Goal: Information Seeking & Learning: Understand process/instructions

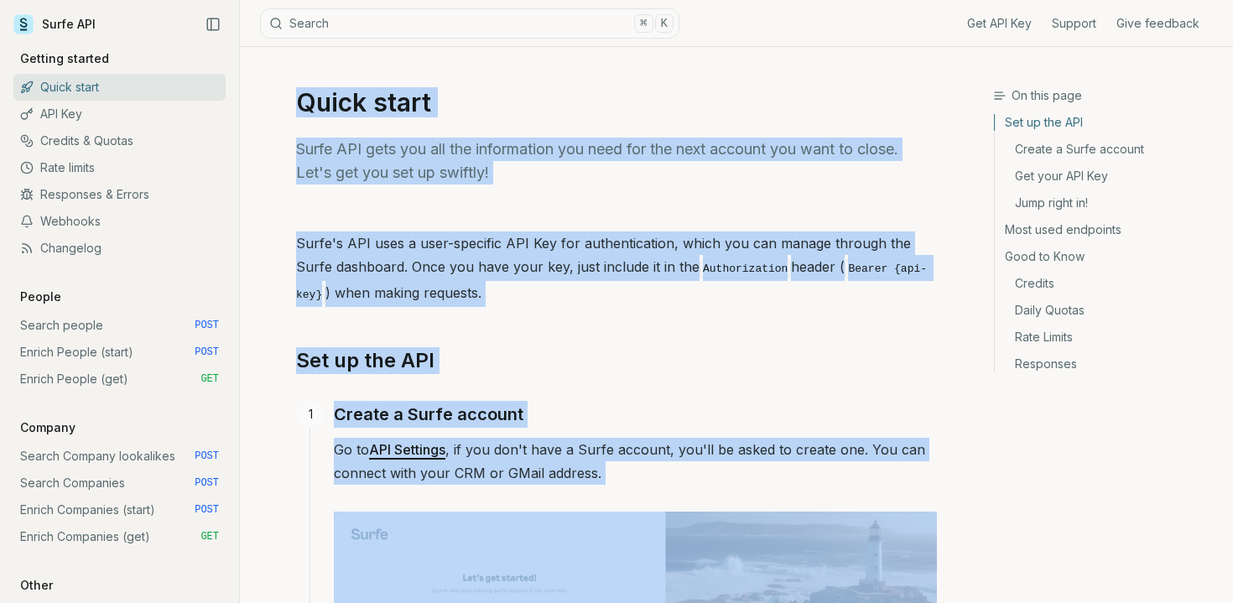
drag, startPoint x: 305, startPoint y: 99, endPoint x: 706, endPoint y: 581, distance: 627.9
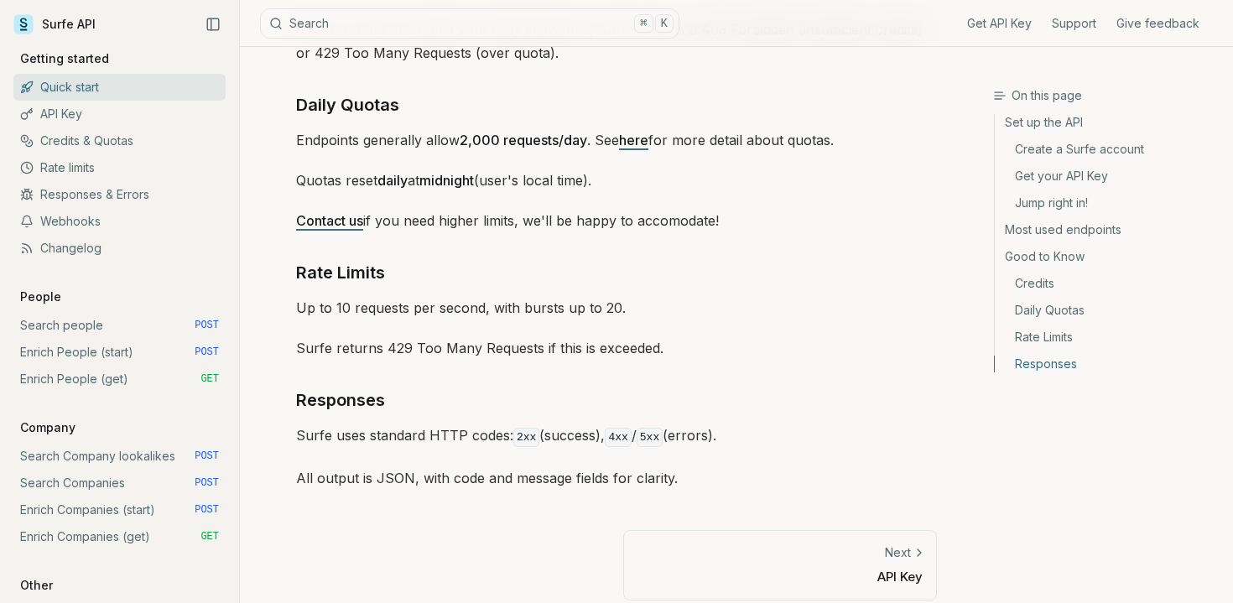
scroll to position [2552, 0]
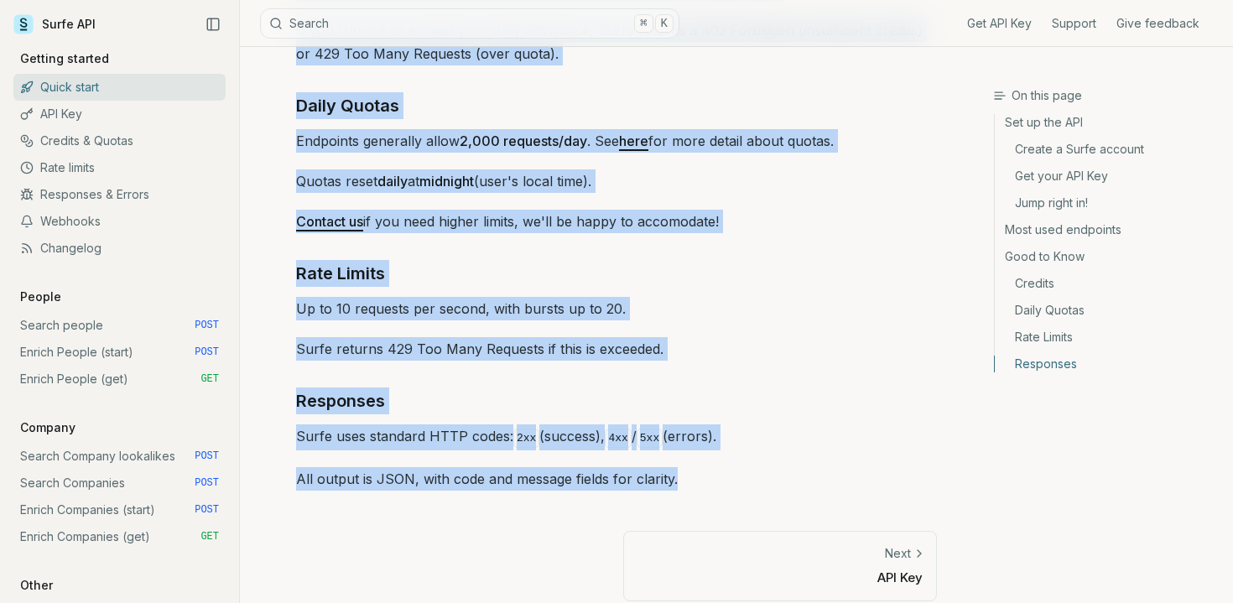
click at [677, 472] on p "All output is JSON, with code and message fields for clarity." at bounding box center [616, 478] width 641 height 23
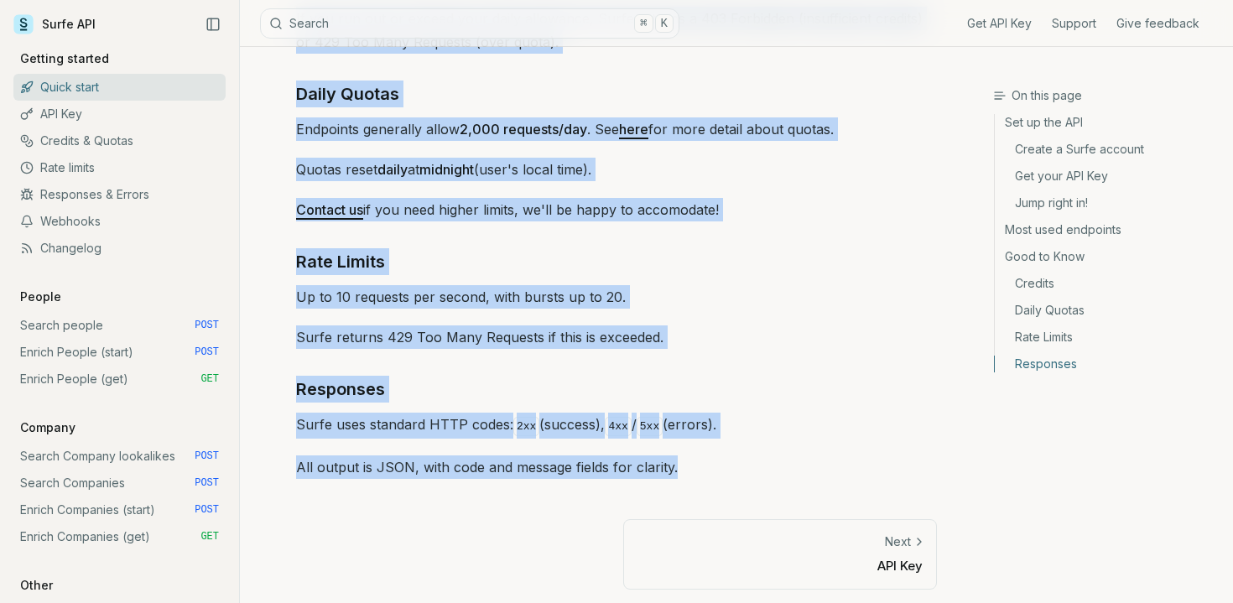
copy article "Quick start Surfe API gets you all the information you need for the next accoun…"
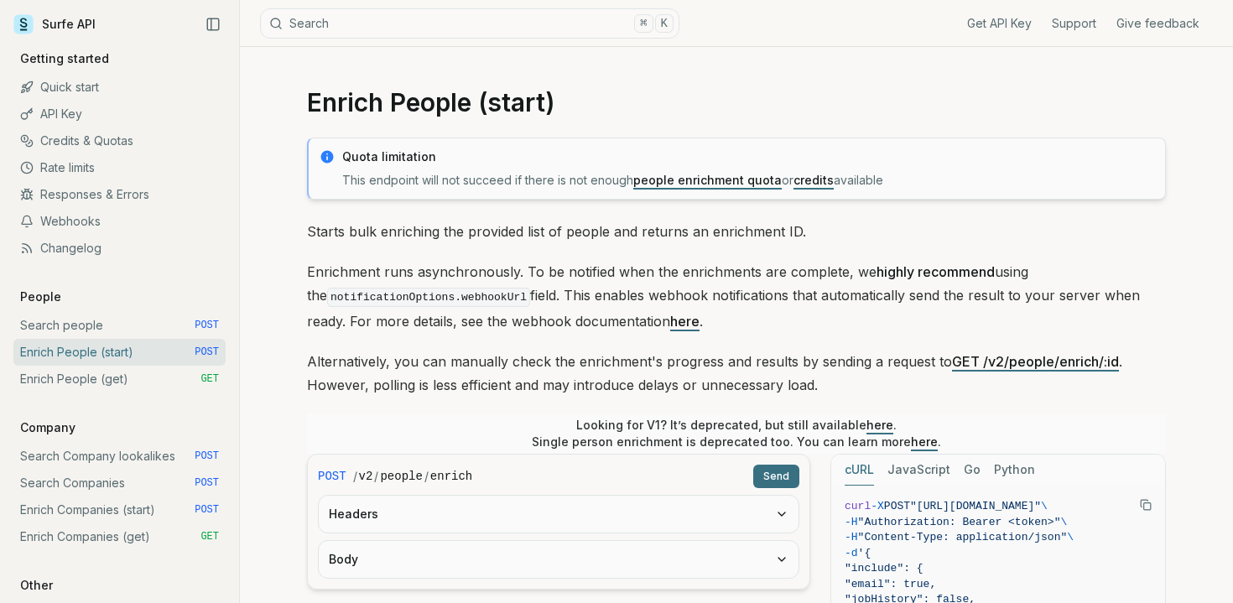
click at [666, 236] on p "Starts bulk enriching the provided list of people and returns an enrichment ID." at bounding box center [736, 231] width 859 height 23
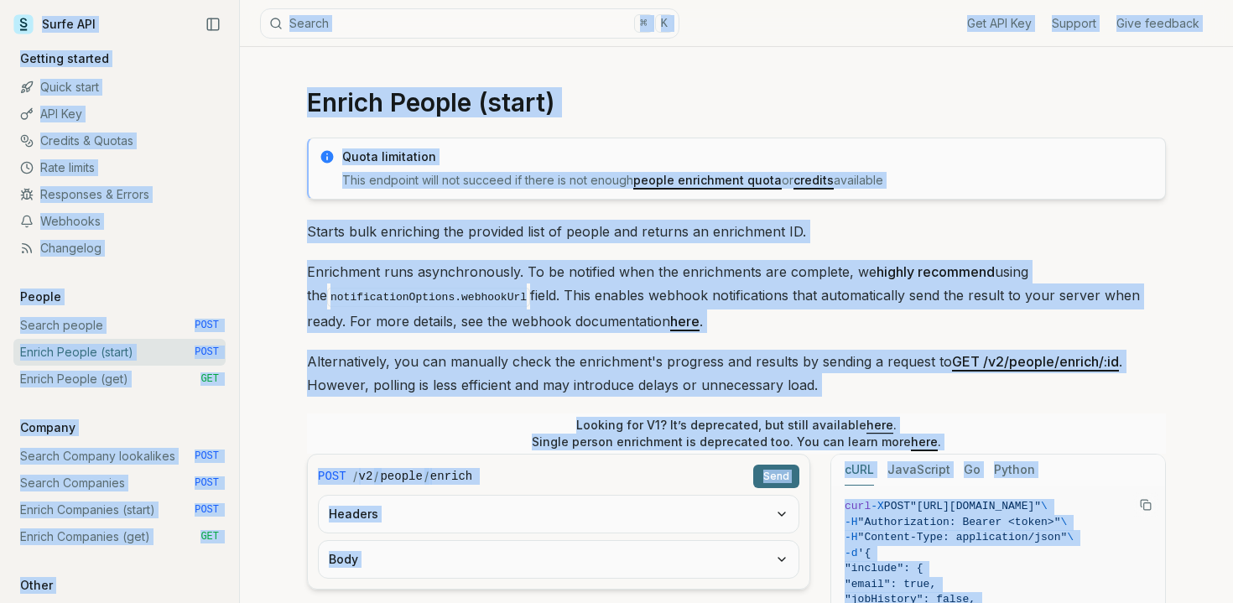
copy main "Lorem IPS Dol SIT Ame Consect Adip elitsedd Eiusmod tempori Utlab etdol MAG Ali…"
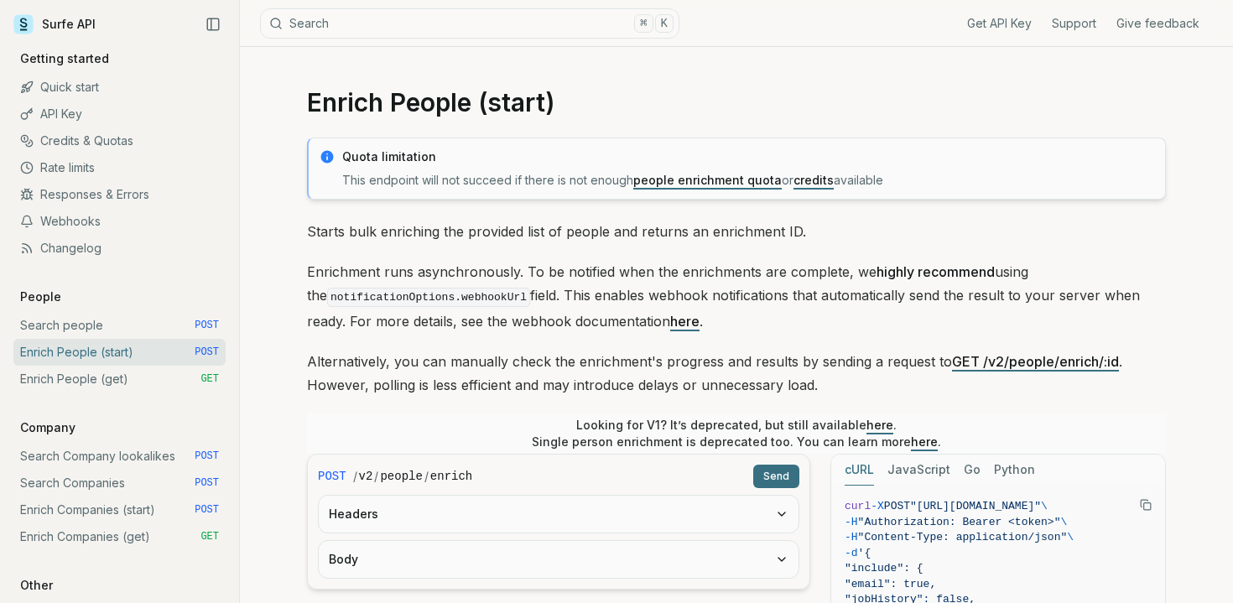
click at [413, 160] on p "Quota limitation" at bounding box center [748, 157] width 813 height 17
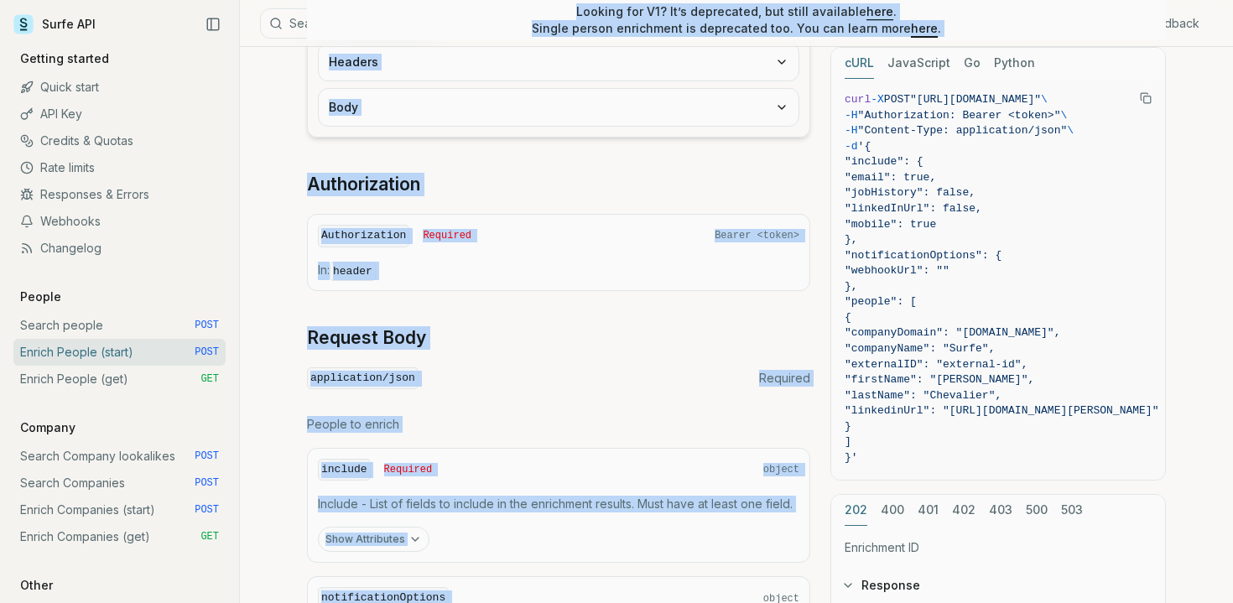
scroll to position [774, 0]
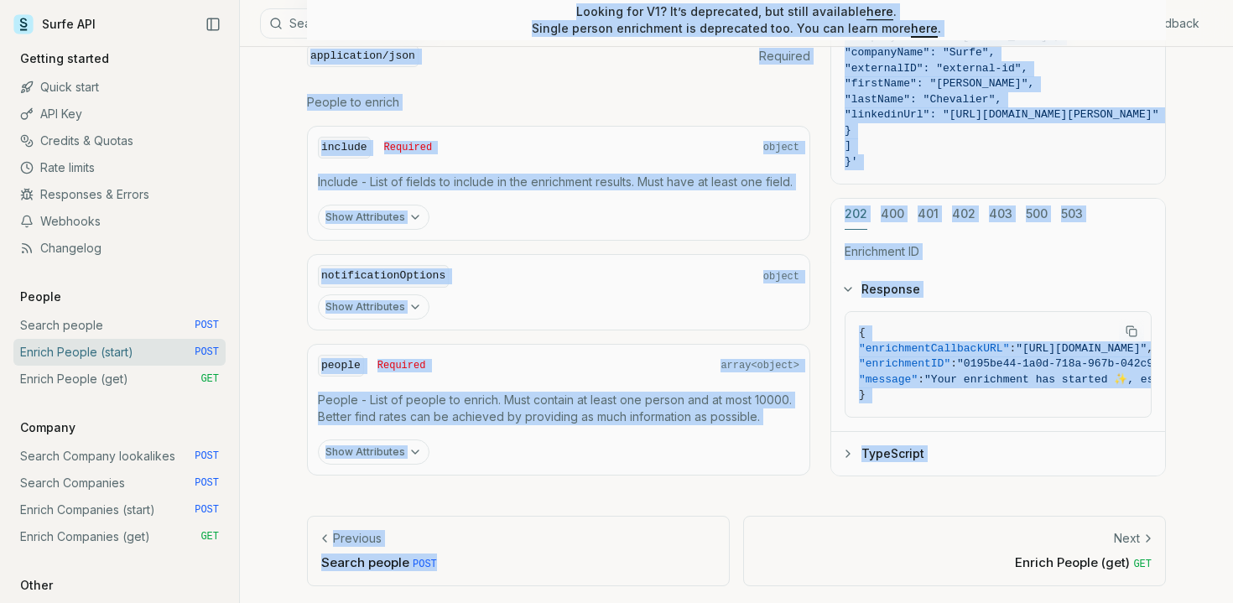
drag, startPoint x: 308, startPoint y: 98, endPoint x: 703, endPoint y: 626, distance: 659.3
copy article "Loremi Dolors (ametc) Adipi elitseddoe Temp incididu utla etd magnaal en admin …"
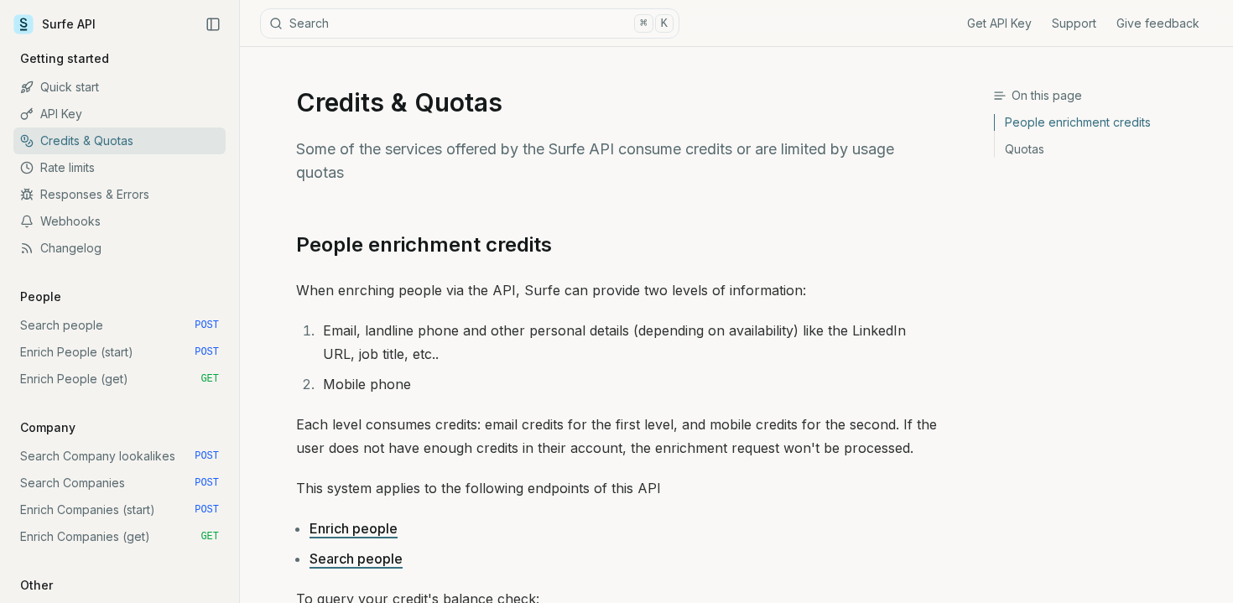
click at [576, 169] on p "Some of the services offered by the Surfe API consume credits or are limited by…" at bounding box center [616, 161] width 641 height 47
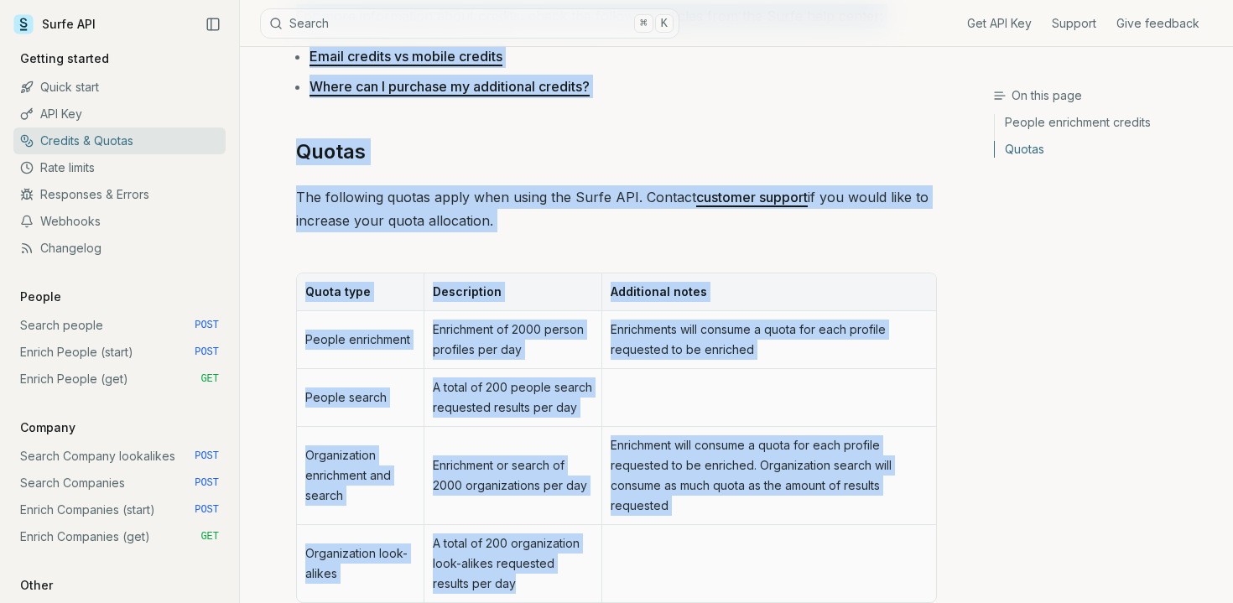
scroll to position [858, 0]
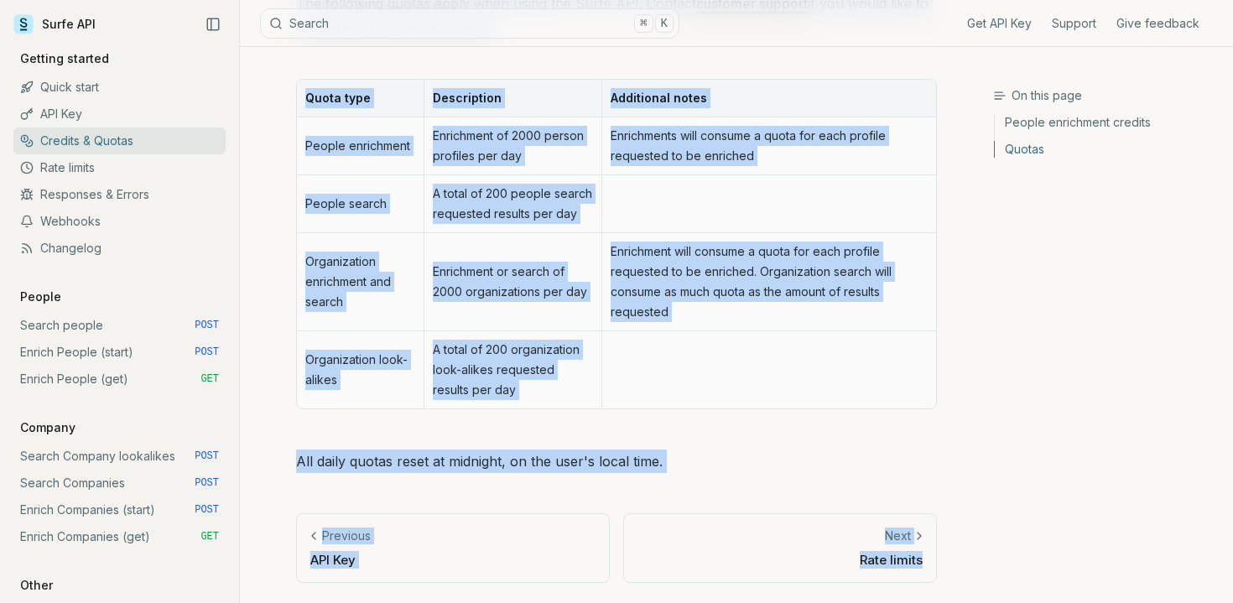
drag, startPoint x: 292, startPoint y: 97, endPoint x: 678, endPoint y: 631, distance: 658.6
copy article "Credits & Quotas Some of the services offered by the Surfe API consume credits …"
